Goal: Information Seeking & Learning: Learn about a topic

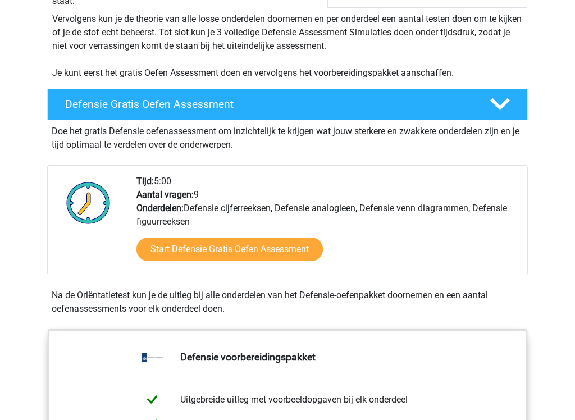
scroll to position [232, 0]
click at [258, 250] on link "Start Defensie Gratis Oefen Assessment" at bounding box center [230, 250] width 187 height 24
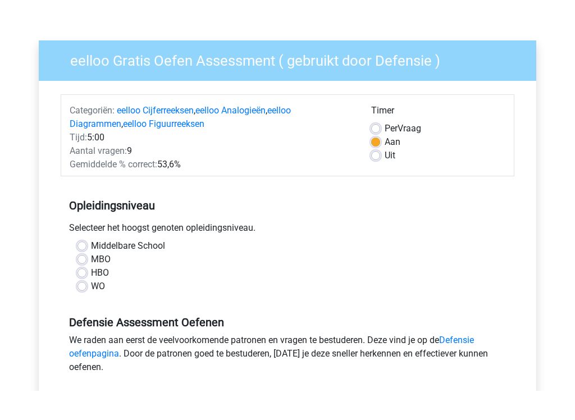
scroll to position [81, 0]
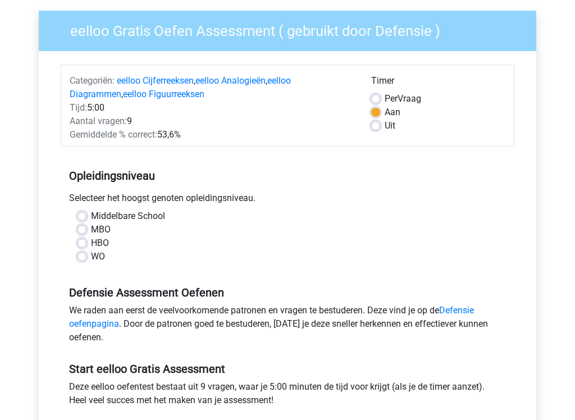
click at [91, 230] on label "MBO" at bounding box center [101, 230] width 20 height 13
click at [85, 230] on input "MBO" at bounding box center [82, 229] width 9 height 11
radio input "true"
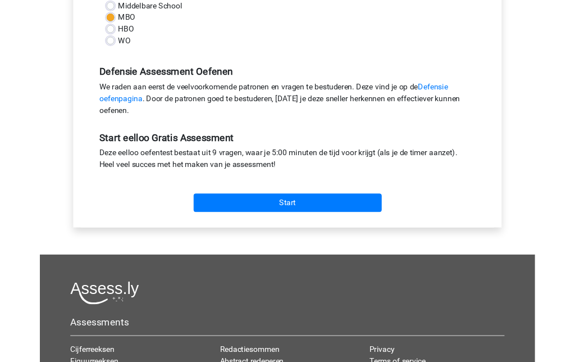
scroll to position [307, 0]
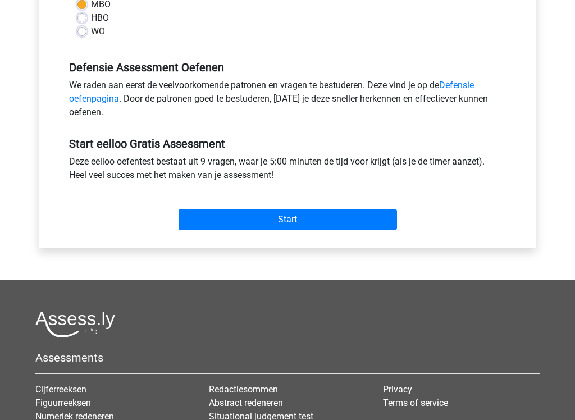
click at [298, 219] on input "Start" at bounding box center [288, 219] width 219 height 21
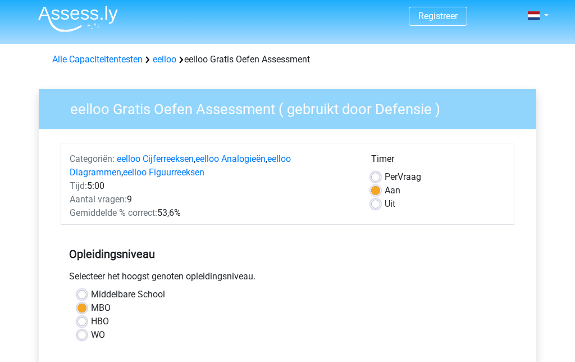
scroll to position [0, 0]
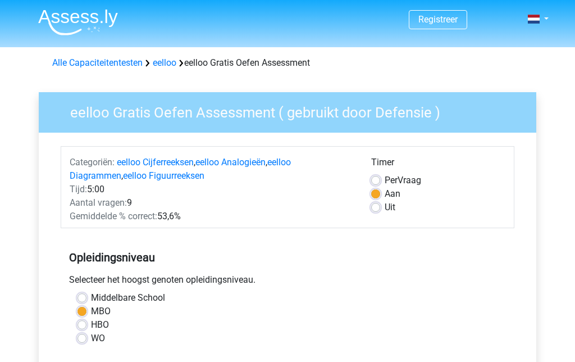
click at [178, 176] on link "eelloo Figuurreeksen" at bounding box center [163, 175] width 81 height 11
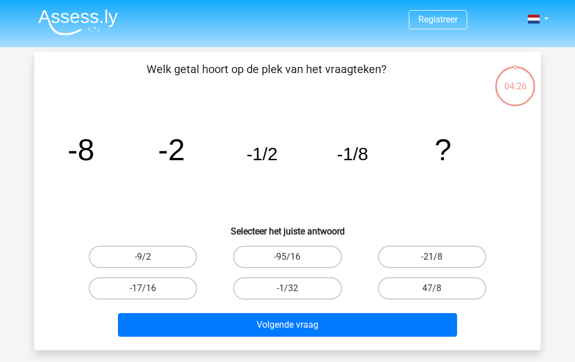
click at [294, 287] on label "-1/32" at bounding box center [287, 288] width 108 height 22
click at [294, 288] on input "-1/32" at bounding box center [291, 291] width 7 height 7
radio input "true"
click at [302, 328] on button "Volgende vraag" at bounding box center [288, 325] width 340 height 24
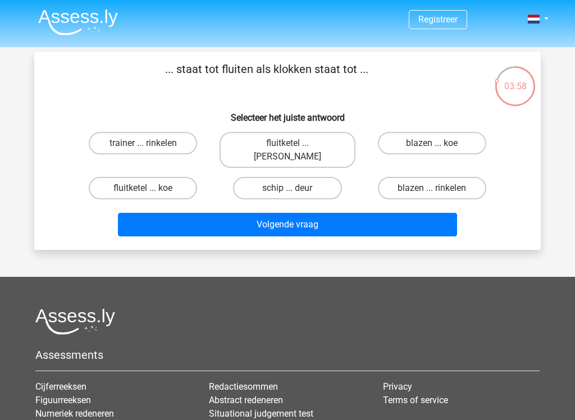
click at [306, 137] on label "fluitketel ... luiden" at bounding box center [287, 150] width 135 height 36
click at [295, 143] on input "fluitketel ... luiden" at bounding box center [291, 146] width 7 height 7
radio input "true"
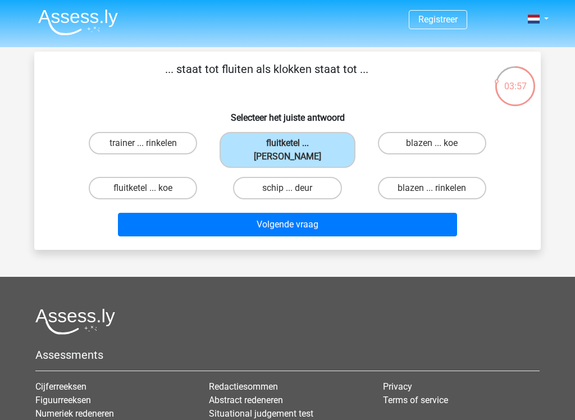
click at [311, 216] on button "Volgende vraag" at bounding box center [288, 225] width 340 height 24
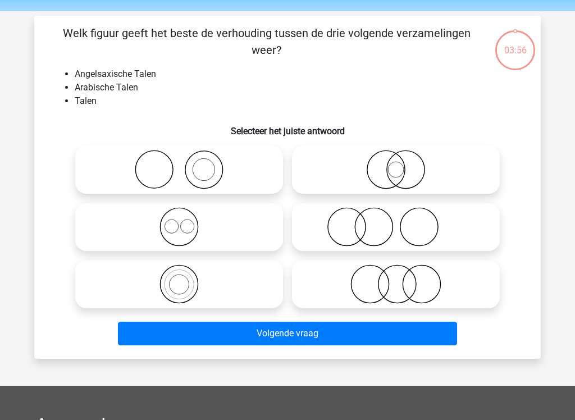
scroll to position [52, 0]
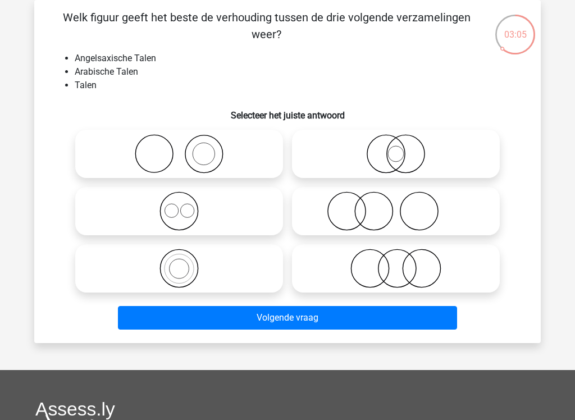
click at [390, 215] on icon at bounding box center [396, 211] width 199 height 39
click at [396, 206] on input "radio" at bounding box center [399, 201] width 7 height 7
radio input "true"
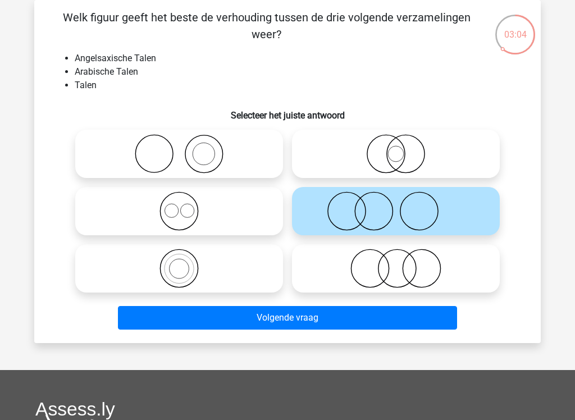
click at [326, 322] on button "Volgende vraag" at bounding box center [288, 318] width 340 height 24
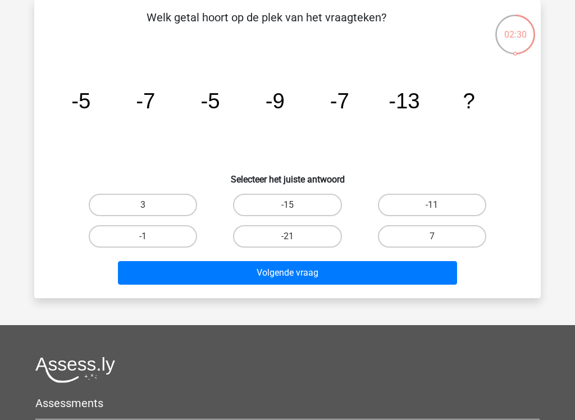
click at [299, 240] on label "-21" at bounding box center [287, 236] width 108 height 22
click at [295, 240] on input "-21" at bounding box center [291, 240] width 7 height 7
radio input "true"
click at [311, 279] on button "Volgende vraag" at bounding box center [288, 273] width 340 height 24
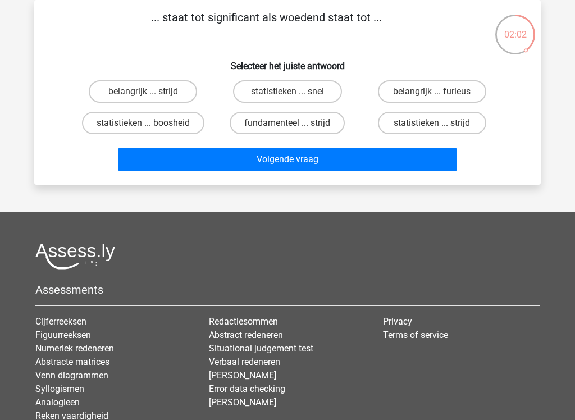
click at [444, 93] on label "belangrijk ... furieus" at bounding box center [432, 91] width 108 height 22
click at [439, 93] on input "belangrijk ... furieus" at bounding box center [435, 95] width 7 height 7
radio input "true"
click at [307, 161] on button "Volgende vraag" at bounding box center [288, 160] width 340 height 24
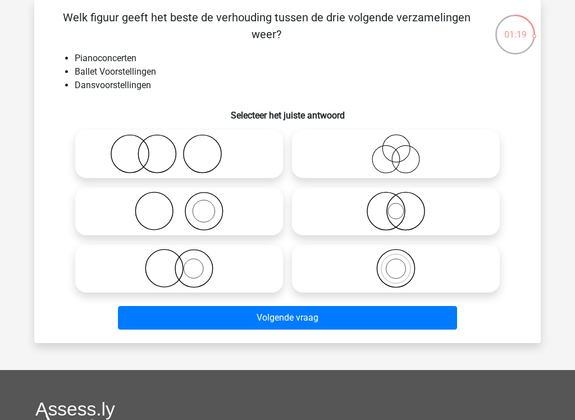
click at [183, 271] on circle at bounding box center [164, 269] width 38 height 38
click at [183, 263] on input "radio" at bounding box center [182, 259] width 7 height 7
radio input "true"
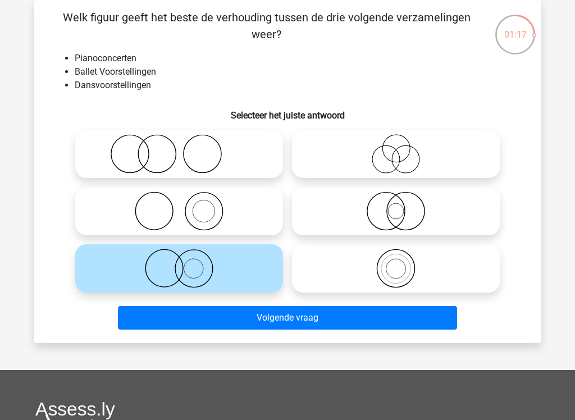
click at [289, 324] on button "Volgende vraag" at bounding box center [288, 318] width 340 height 24
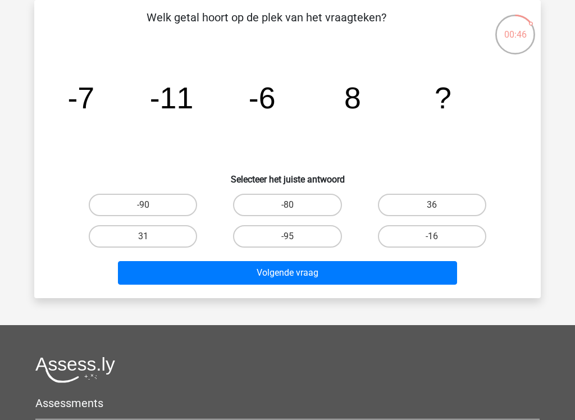
click at [439, 242] on input "-16" at bounding box center [435, 240] width 7 height 7
radio input "true"
click at [328, 285] on button "Volgende vraag" at bounding box center [288, 273] width 340 height 24
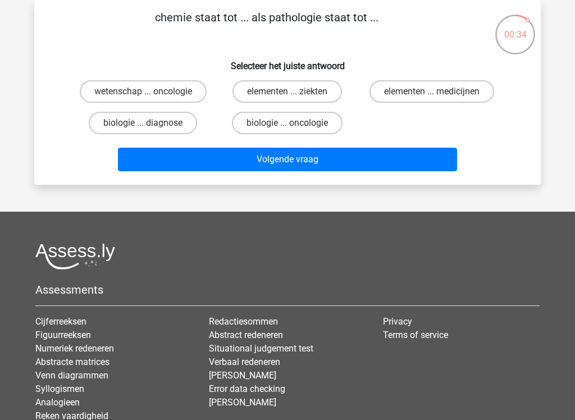
click at [295, 95] on input "elementen ... ziekten" at bounding box center [291, 95] width 7 height 7
radio input "true"
click at [348, 168] on button "Volgende vraag" at bounding box center [288, 160] width 340 height 24
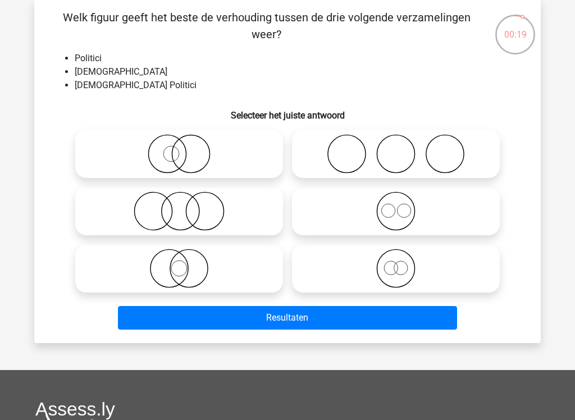
click at [188, 149] on icon at bounding box center [179, 153] width 199 height 39
click at [187, 148] on input "radio" at bounding box center [182, 144] width 7 height 7
radio input "true"
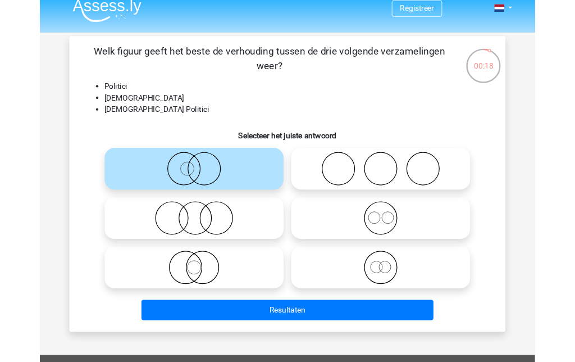
scroll to position [0, 0]
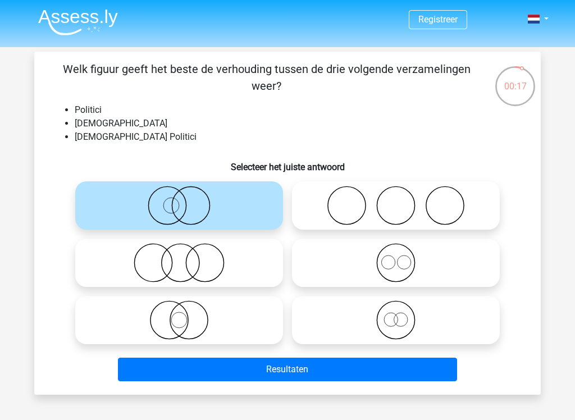
click at [302, 361] on button "Resultaten" at bounding box center [288, 370] width 340 height 24
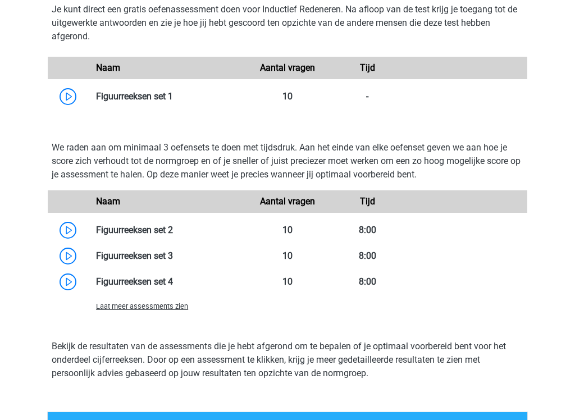
scroll to position [983, 0]
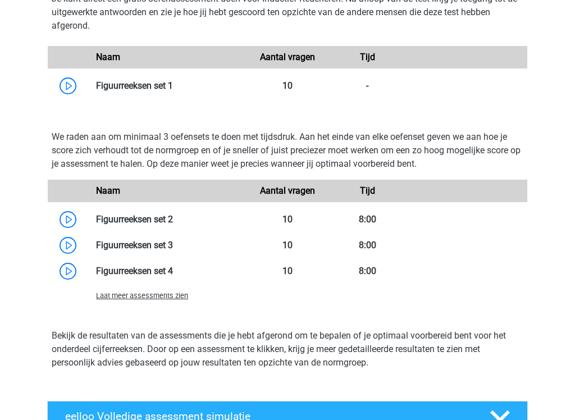
click at [173, 223] on link at bounding box center [173, 219] width 0 height 11
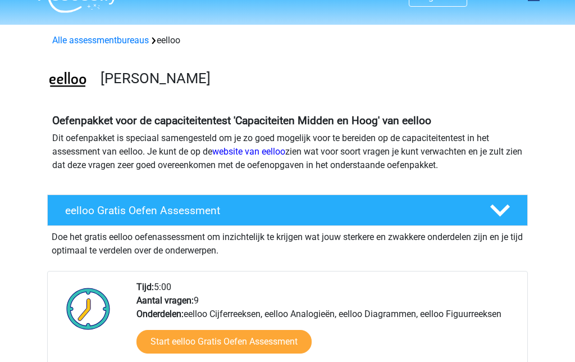
scroll to position [0, 0]
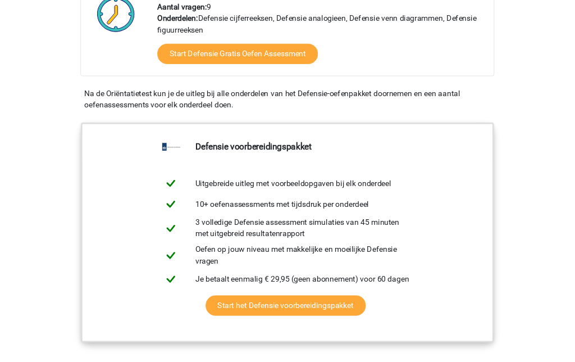
scroll to position [419, 0]
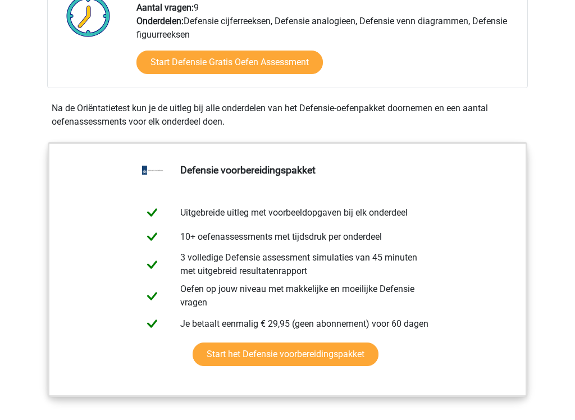
click at [321, 355] on link "Start het Defensie voorbereidingspakket" at bounding box center [286, 355] width 186 height 24
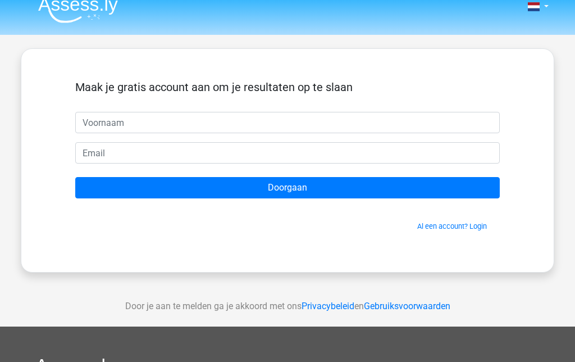
scroll to position [1, 0]
